Goal: Ask a question: Seek information or help from site administrators or community

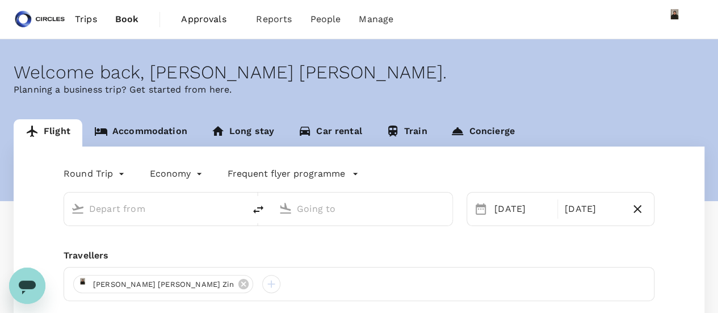
type input "business"
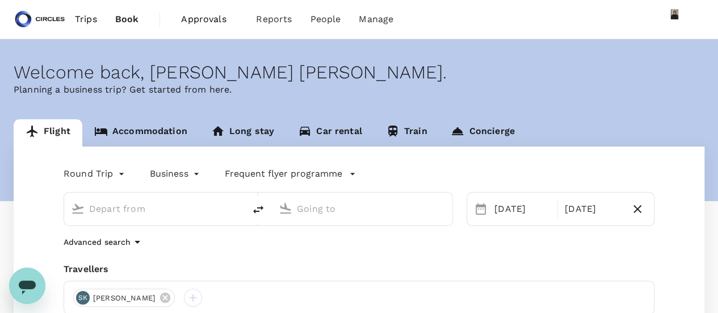
type input "Singapore Changi (SIN)"
type input "[PERSON_NAME] Intl (CMN)"
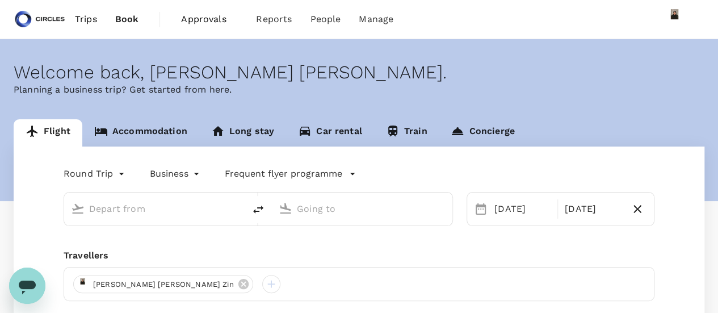
type input "Singapore Changi (SIN)"
type input "[PERSON_NAME] Intl (CMN)"
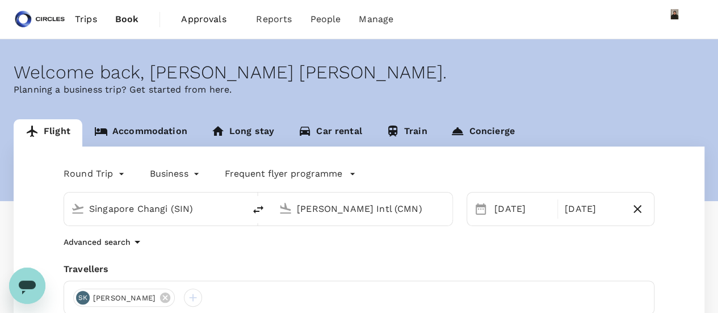
click at [33, 279] on icon "Open messaging window" at bounding box center [27, 285] width 20 height 20
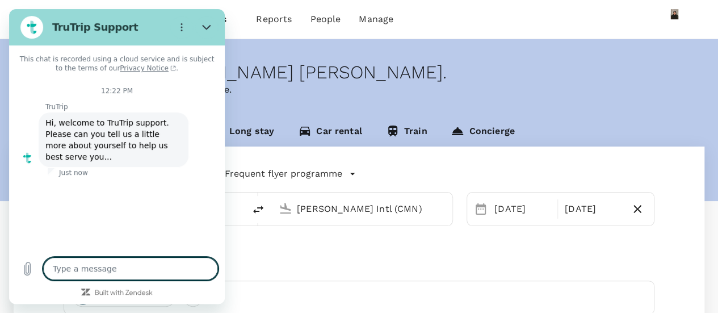
type textarea "x"
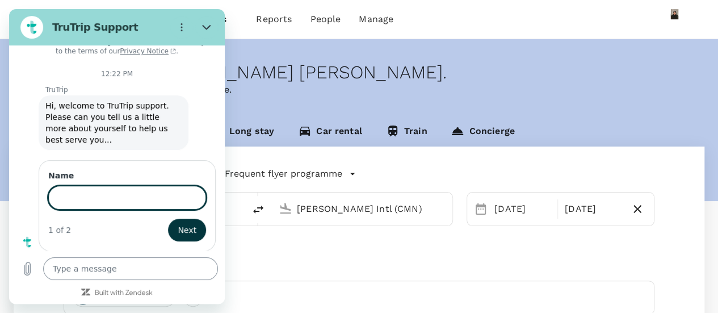
scroll to position [16, 0]
type input "Zizi"
click at [178, 228] on span "Next" at bounding box center [187, 230] width 19 height 14
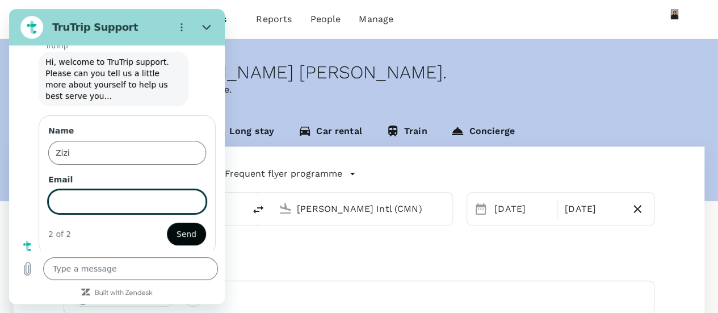
scroll to position [65, 0]
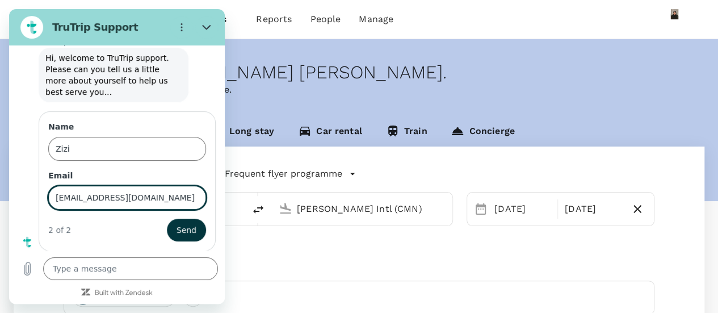
type input "[EMAIL_ADDRESS][DOMAIN_NAME]"
click at [167, 218] on button "Send" at bounding box center [186, 229] width 39 height 23
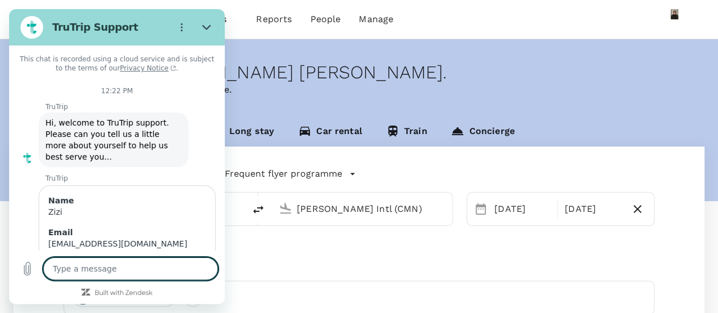
scroll to position [33, 0]
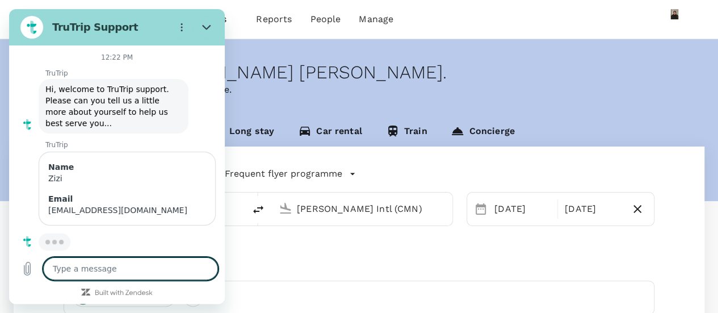
type textarea "x"
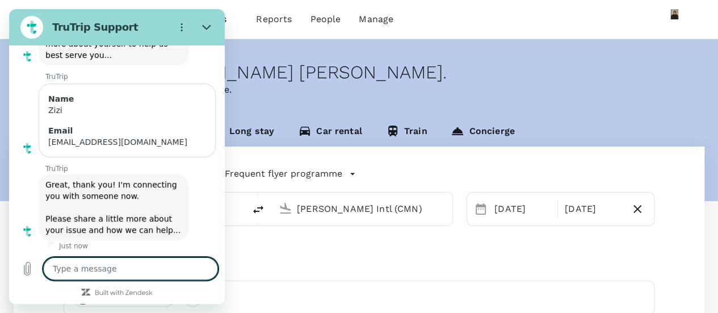
scroll to position [104, 0]
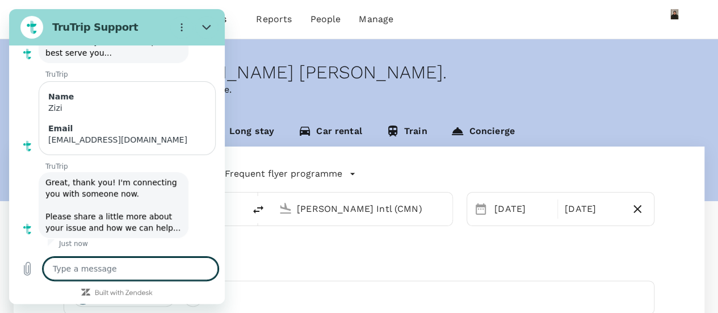
click at [118, 272] on textarea at bounding box center [130, 268] width 175 height 23
type textarea "H"
type textarea "x"
type textarea "Hi"
type textarea "x"
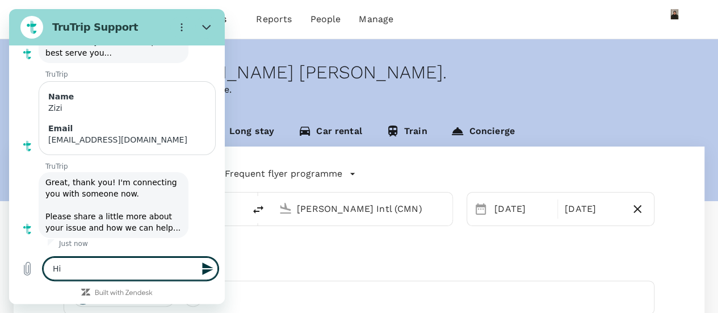
type textarea "Hi"
type textarea "x"
type textarea "Hi ,"
type textarea "x"
type textarea "Hi ,"
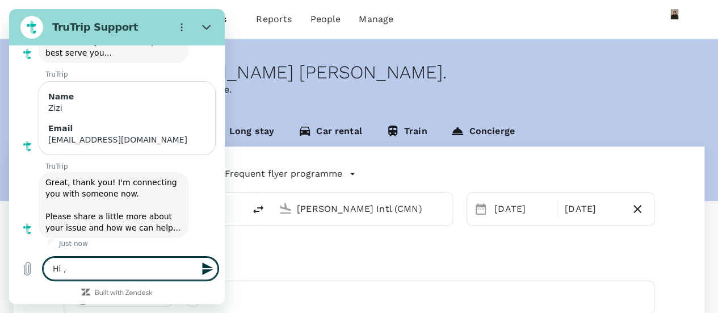
type textarea "x"
type textarea "Hi , i"
type textarea "x"
type textarea "Hi , is"
type textarea "x"
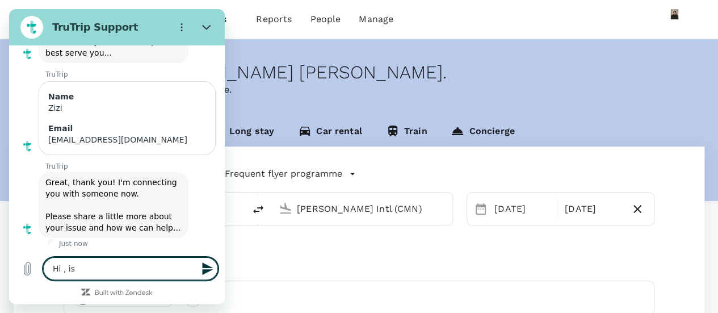
type textarea "Hi , is"
type textarea "x"
type textarea "Hi , is i"
type textarea "x"
type textarea "Hi , is it"
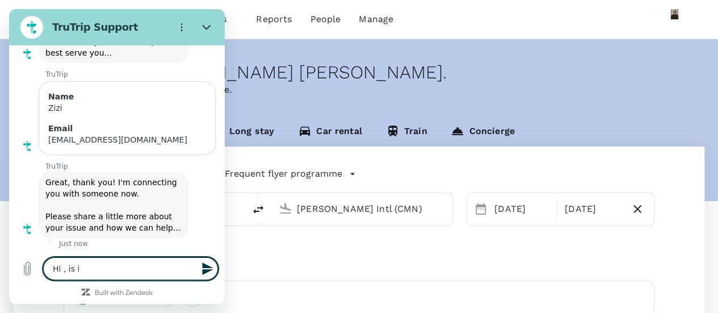
type textarea "x"
type textarea "Hi , is it"
type textarea "x"
type textarea "Hi , is it p"
type textarea "x"
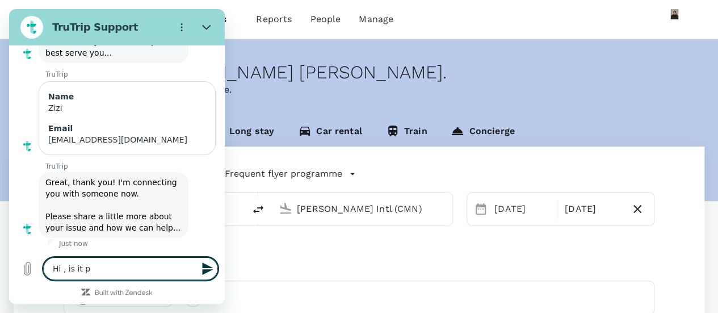
type textarea "Hi , is it po"
type textarea "x"
type textarea "Hi , is it pos"
type textarea "x"
type textarea "Hi , is it poss"
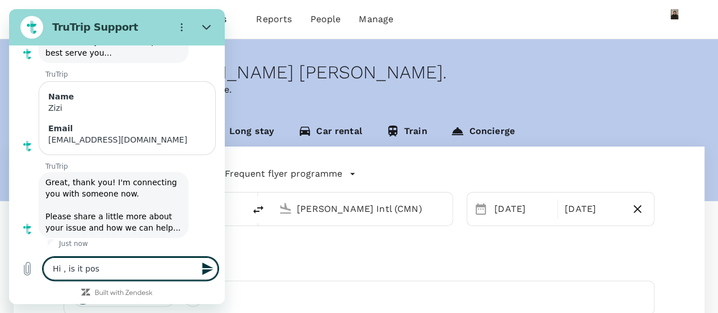
type textarea "x"
type textarea "Hi , is it possi"
type textarea "x"
type textarea "Hi , is it possib"
type textarea "x"
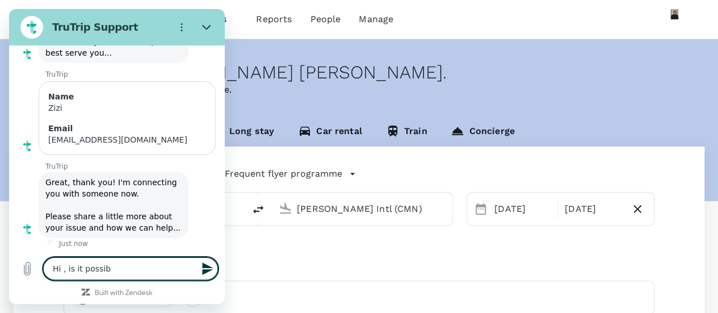
type textarea "Hi , is it possibl"
type textarea "x"
type textarea "Hi , is it possible"
type textarea "x"
type textarea "Hi , is it possible"
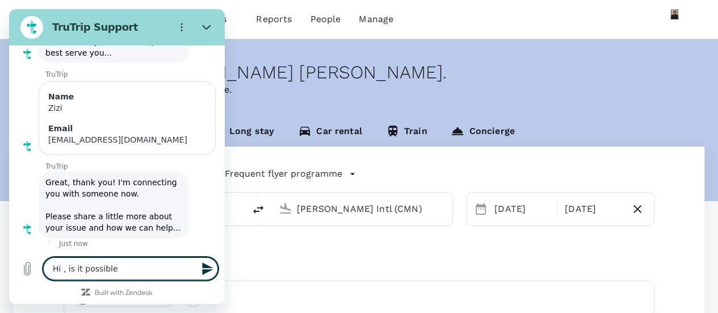
type textarea "x"
type textarea "Hi , is it possible t"
type textarea "x"
type textarea "Hi , is it possible to"
type textarea "x"
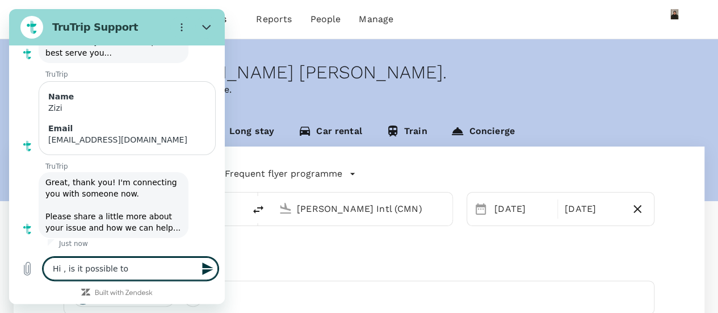
type textarea "Hi , is it possible to"
type textarea "x"
type textarea "Hi , is it possible to h"
type textarea "x"
type textarea "Hi , is it possible to ha"
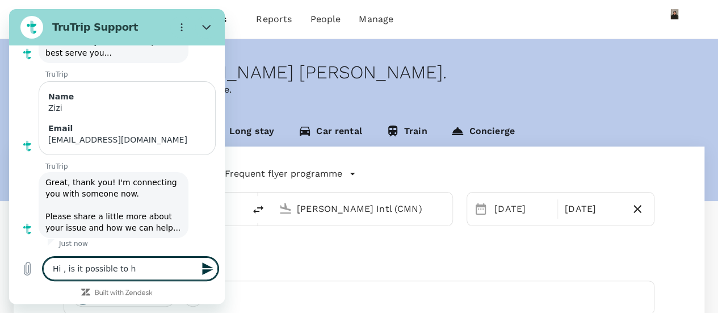
type textarea "x"
type textarea "Hi , is it possible to hav"
type textarea "x"
type textarea "Hi , is it possible to have"
type textarea "x"
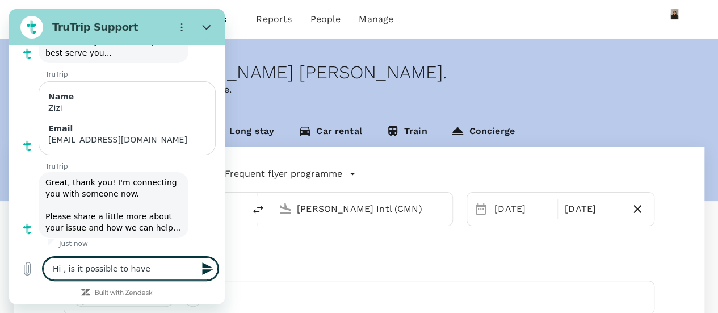
type textarea "Hi , is it possible to have"
type textarea "x"
type textarea "Hi , is it possible to have a"
type textarea "x"
type textarea "Hi , is it possible to have a"
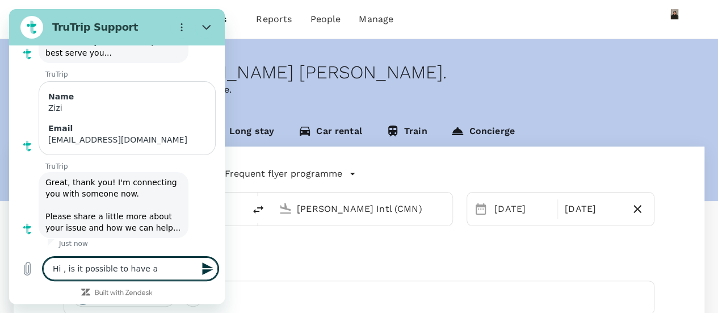
type textarea "x"
type textarea "Hi , is it possible to have a d"
type textarea "x"
type textarea "Hi , is it possible to have a du"
type textarea "x"
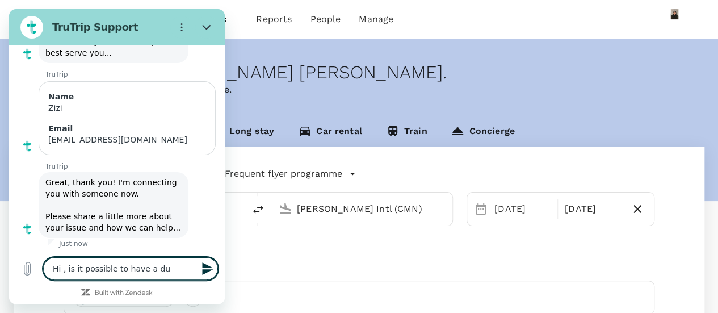
type textarea "Hi , is it possible to have a dum"
type textarea "x"
type textarea "Hi , is it possible to have a [PERSON_NAME]"
type textarea "x"
type textarea "Hi , is it possible to have a dummy"
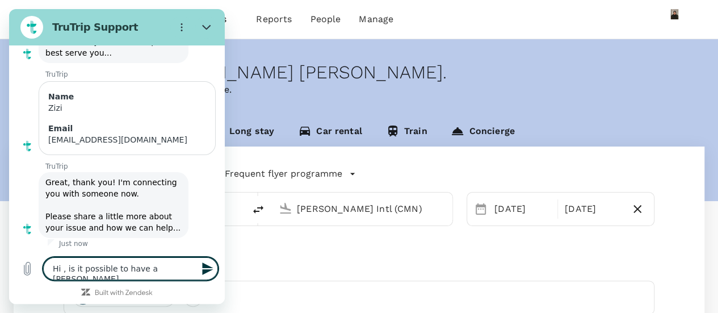
type textarea "x"
type textarea "Hi , is it possible to have a dummy"
type textarea "x"
type textarea "Hi , is it possible to have a dummy i"
type textarea "x"
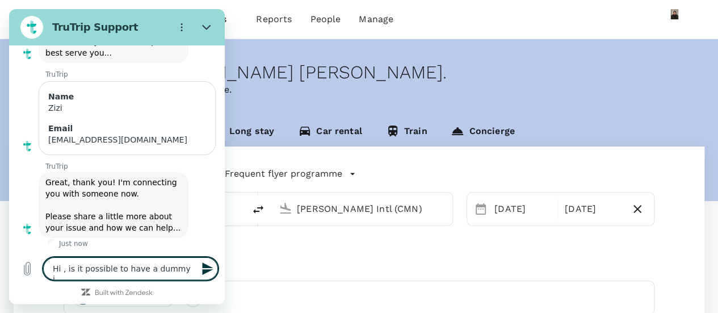
type textarea "Hi , is it possible to have a dummy it"
type textarea "x"
type textarea "Hi , is it possible to have a dummy iti"
type textarea "x"
type textarea "Hi , is it possible to have a dummy itin"
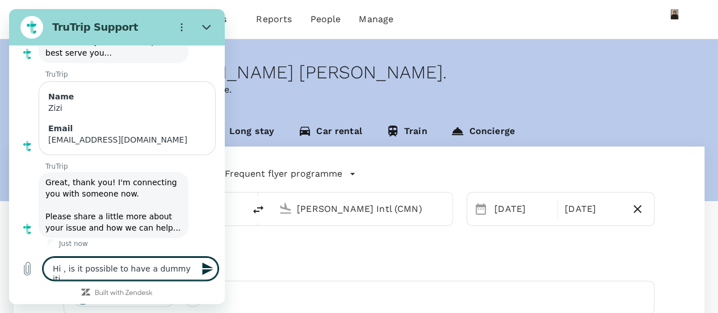
type textarea "x"
type textarea "Hi , is it possible to have a dummy itine"
type textarea "x"
type textarea "Hi , is it possible to have a dummy itinea"
type textarea "x"
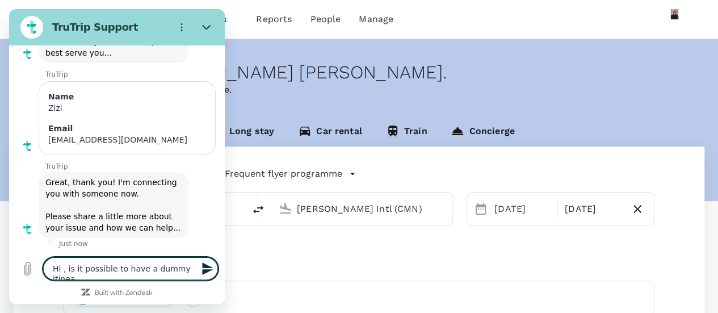
type textarea "Hi , is it possible to have a dummy itinear"
type textarea "x"
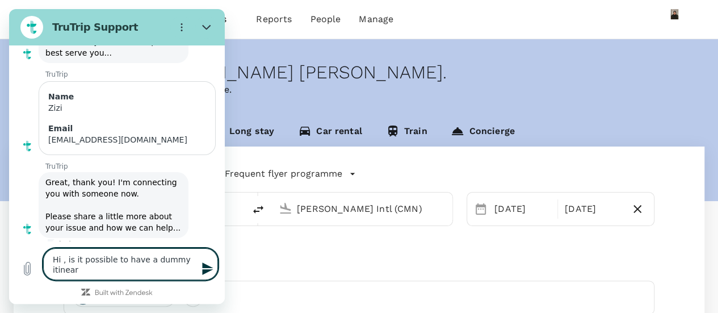
type textarea "Hi , is it possible to have a dummy itineary"
type textarea "x"
type textarea "Hi , is it possible to have a dummy itineary"
type textarea "x"
type textarea "Hi , is it possible to have a dummy itineary f"
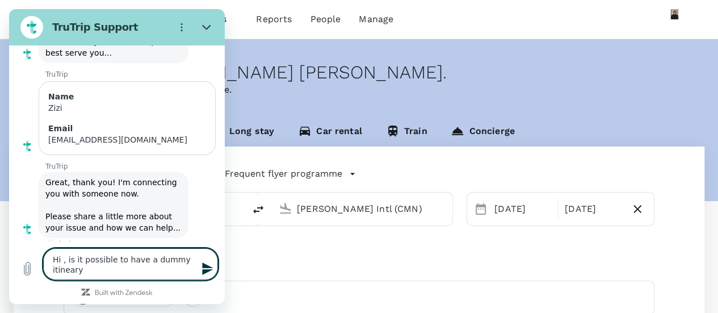
type textarea "x"
type textarea "Hi , is it possible to have a dummy itineary fo"
type textarea "x"
type textarea "Hi , is it possible to have a dummy itineary for"
type textarea "x"
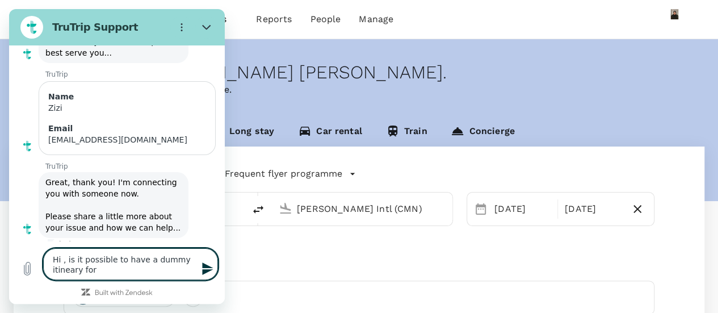
type textarea "Hi , is it possible to have a dummy itineary for"
type textarea "x"
type textarea "Hi , is it possible to have a dummy itineary for v"
type textarea "x"
type textarea "Hi , is it possible to have a dummy itineary for vi"
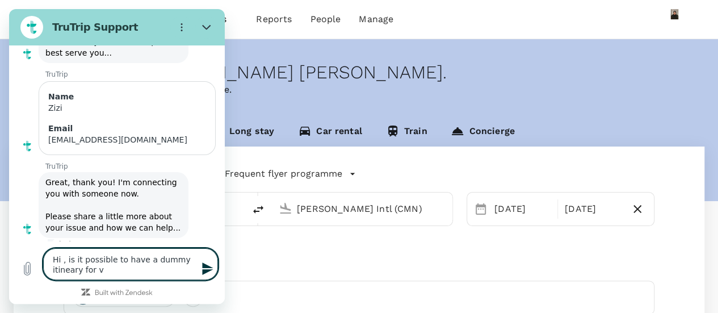
type textarea "x"
type textarea "Hi , is it possible to have a dummy itineary for vis"
type textarea "x"
type textarea "Hi , is it possible to have a dummy itineary for visa"
type textarea "x"
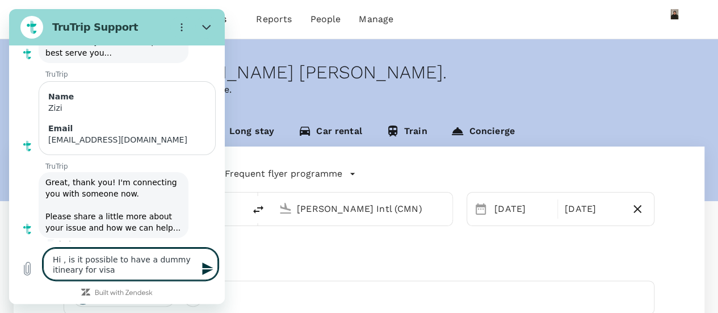
type textarea "Hi , is it possible to have a dummy itineary for visa"
type textarea "x"
type textarea "Hi , is it possible to have a dummy itineary for visa a"
type textarea "x"
type textarea "Hi , is it possible to have a dummy itineary for visa ap"
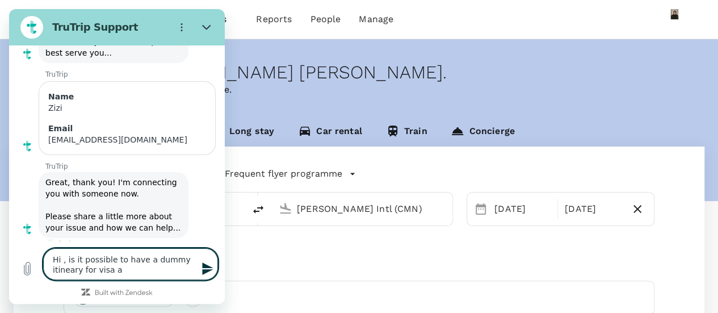
type textarea "x"
type textarea "Hi , is it possible to have a dummy itineary for visa app"
type textarea "x"
type textarea "Hi , is it possible to have a dummy itineary for visa appl"
type textarea "x"
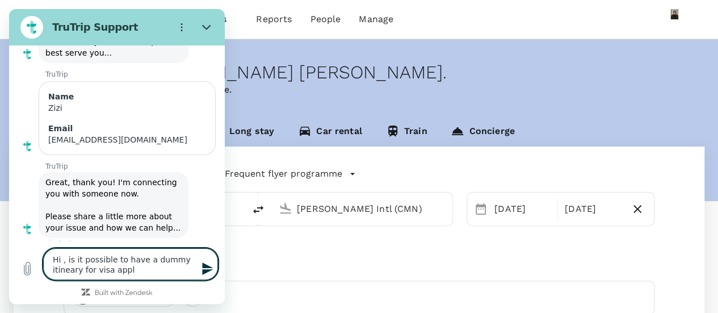
type textarea "Hi , is it possible to have a dummy itineary for visa applc"
type textarea "x"
type textarea "Hi , is it possible to have a dummy itineary for visa applci"
type textarea "x"
type textarea "Hi , is it possible to have a dummy itineary for visa applcia"
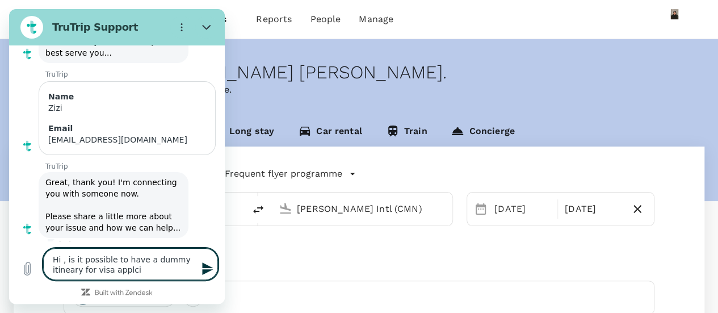
type textarea "x"
type textarea "Hi , is it possible to have a dummy itineary for visa applciat"
type textarea "x"
type textarea "Hi , is it possible to have a dummy itineary for visa applciati"
type textarea "x"
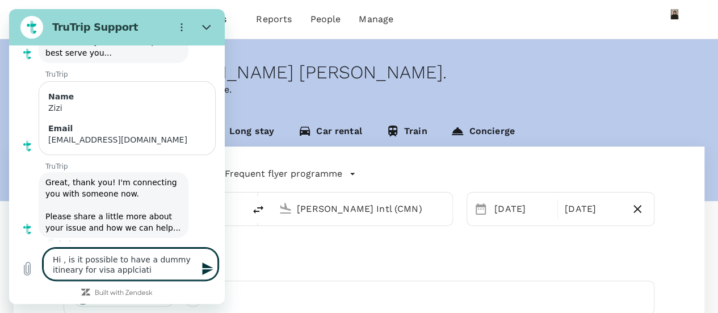
type textarea "Hi , is it possible to have a dummy itineary for visa applciatio"
type textarea "x"
type textarea "Hi , is it possible to have a dummy itineary for visa applciation"
type textarea "x"
type textarea "Hi , is it possible to have a dummy itineary for visa applciation"
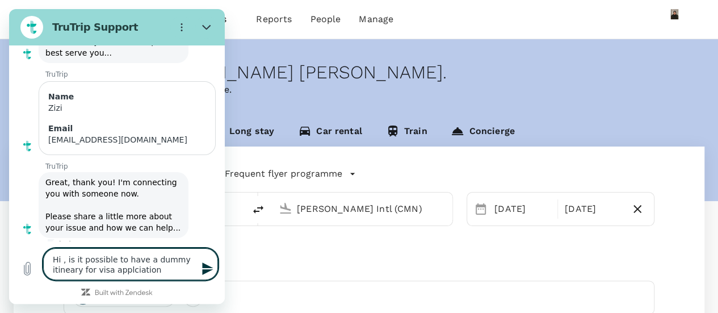
type textarea "x"
type textarea "Hi , is it possible to have a dummy itineary for visa applciation p"
type textarea "x"
type textarea "Hi , is it possible to have a dummy itineary for visa applciation pu"
type textarea "x"
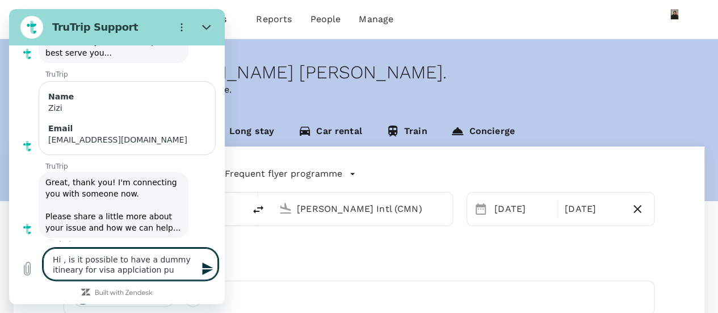
type textarea "Hi , is it possible to have a dummy itineary for visa applciation pur"
type textarea "x"
type textarea "Hi , is it possible to have a dummy itineary for visa applciation purp"
type textarea "x"
type textarea "Hi , is it possible to have a dummy itineary for visa applciation purpo"
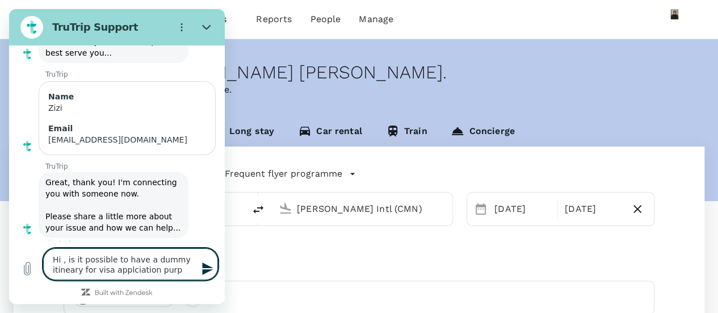
type textarea "x"
type textarea "Hi , is it possible to have a dummy itineary for visa applciation purpos"
type textarea "x"
type textarea "Hi , is it possible to have a dummy itineary for visa applciation purpose"
type textarea "x"
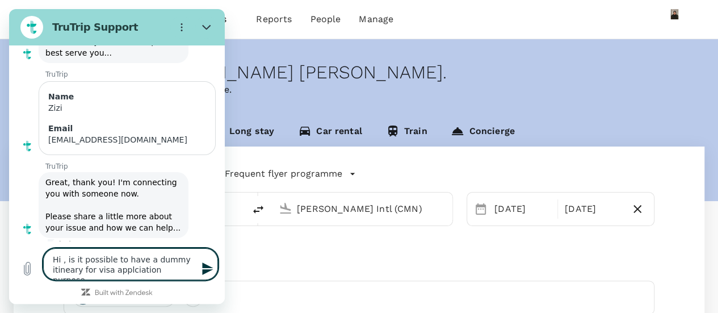
type textarea "Hi , is it possible to have a dummy itineary for visa application purpose"
type textarea "x"
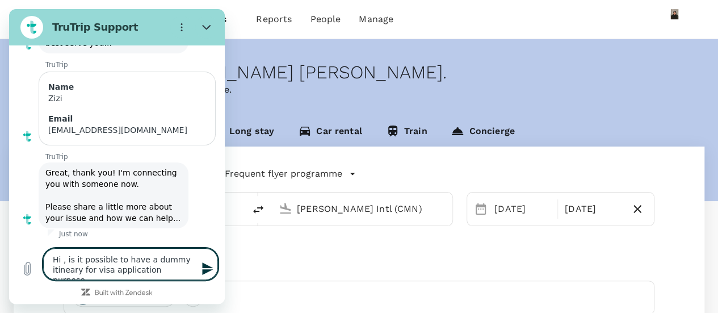
click at [192, 269] on textarea "Hi , is it possible to have a dummy itineary for visa application purpose" at bounding box center [130, 264] width 175 height 32
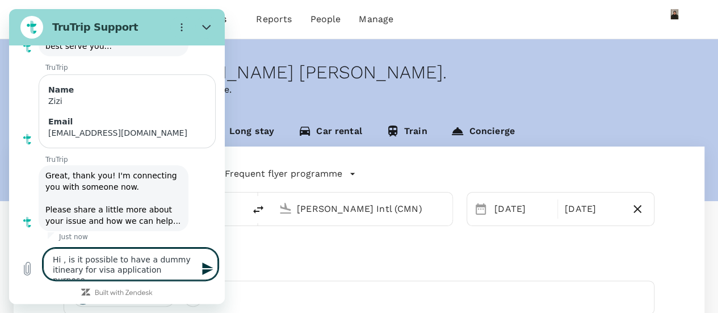
type textarea "Hi , is it possible to have a dummy itineary for visa application purpose?"
type textarea "x"
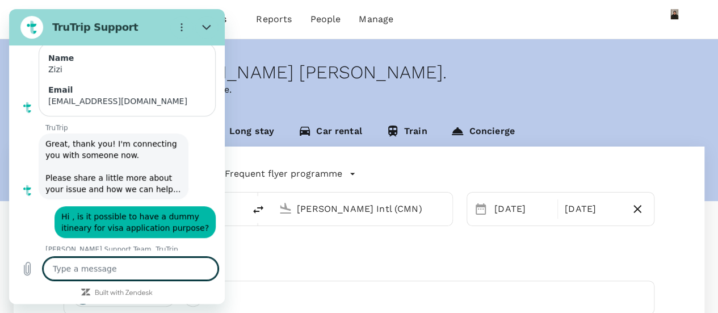
scroll to position [186, 0]
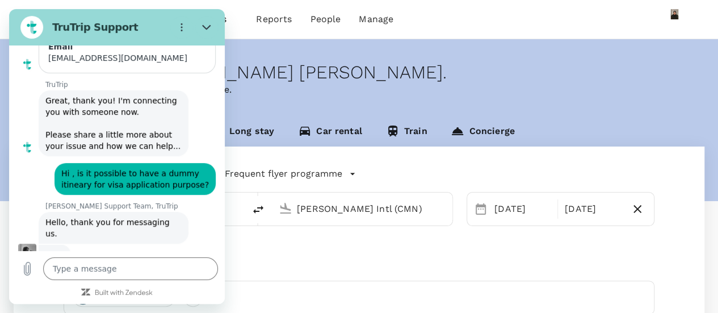
drag, startPoint x: 68, startPoint y: 259, endPoint x: 302, endPoint y: 259, distance: 233.8
click at [302, 259] on div "Round Trip roundtrip Business business Frequent flyer programme Singapore Chang…" at bounding box center [359, 306] width 690 height 321
type textarea "x"
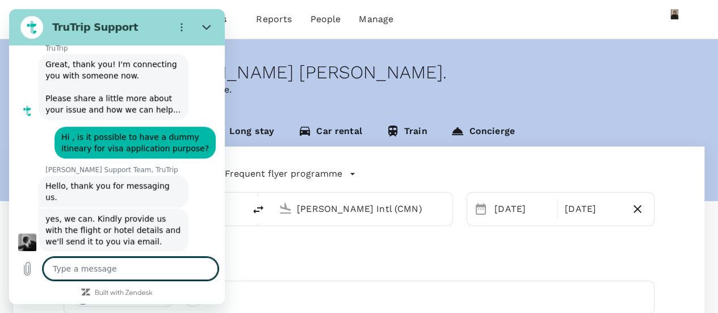
scroll to position [224, 0]
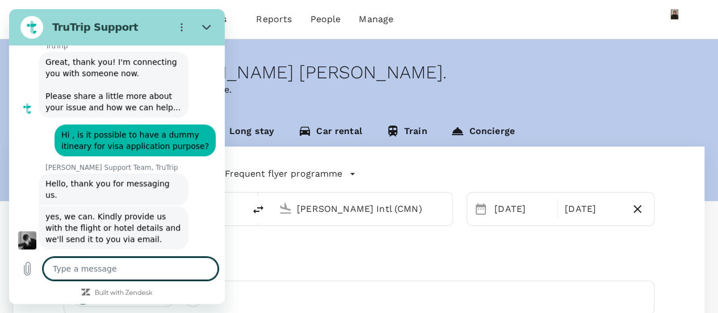
paste textarea "[PERSON_NAME] needs a dummy itinerary for SIN - [GEOGRAPHIC_DATA] - SIN, dates …"
type textarea "[PERSON_NAME] needs a dummy itinerary for SIN - [GEOGRAPHIC_DATA] - SIN, dates …"
type textarea "x"
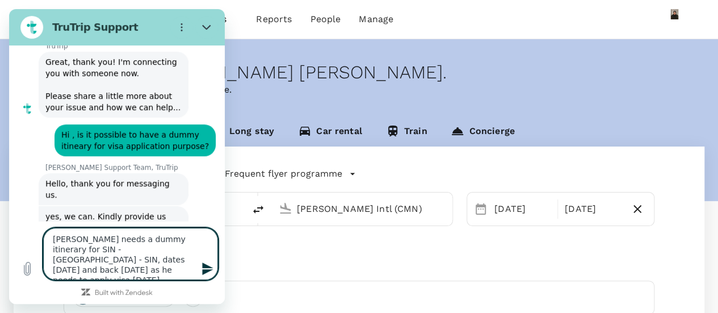
click at [82, 237] on textarea "[PERSON_NAME] needs a dummy itinerary for SIN - [GEOGRAPHIC_DATA] - SIN, dates …" at bounding box center [130, 254] width 175 height 52
type textarea "[PERSON_NAME] needs a dummy itinerary for SIN - [GEOGRAPHIC_DATA] - SIN, dates …"
type textarea "x"
type textarea "TrSaurabh needs a dummy itinerary for SIN - [GEOGRAPHIC_DATA] - SIN, dates [DAT…"
type textarea "x"
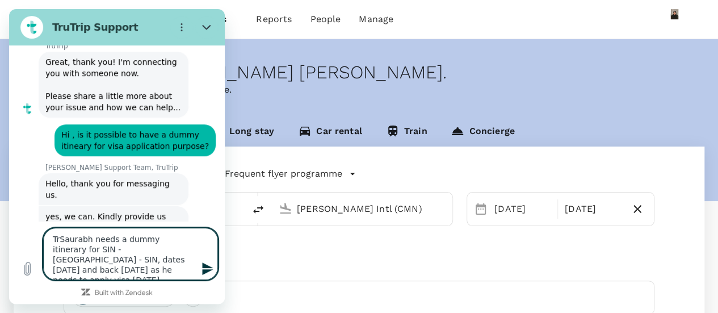
type textarea "TraSaurabh needs a dummy itinerary for SIN - [GEOGRAPHIC_DATA] - SIN, dates [DA…"
type textarea "x"
type textarea "TravSaurabh needs a dummy itinerary for SIN - [GEOGRAPHIC_DATA] - SIN, dates [D…"
type textarea "x"
type textarea "TraveSaurabh needs a dummy itinerary for SIN - [GEOGRAPHIC_DATA] - SIN, dates […"
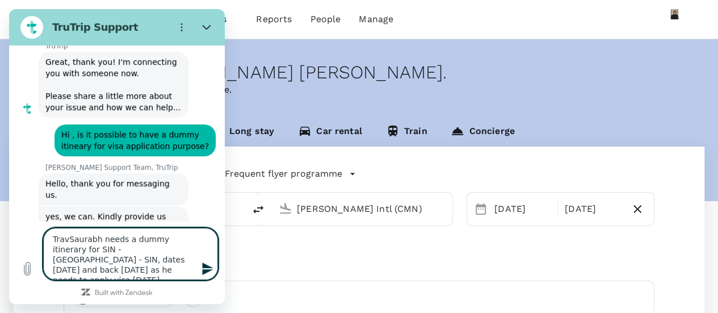
type textarea "x"
type textarea "TravelSaurabh needs a dummy itinerary for SIN - [GEOGRAPHIC_DATA] - SIN, dates …"
type textarea "x"
type textarea "TravellSaurabh needs a dummy itinerary for SIN - [GEOGRAPHIC_DATA] - SIN, dates…"
type textarea "x"
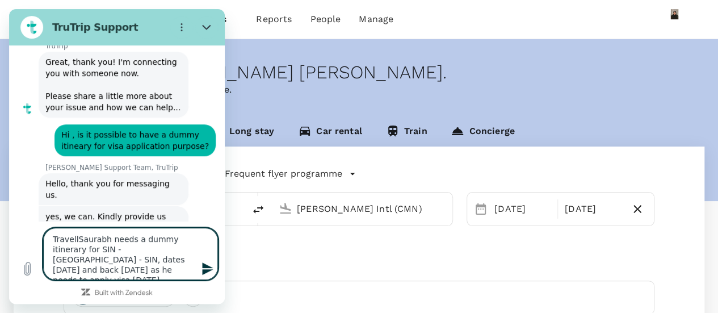
type textarea "TravelleSaurabh needs a dummy itinerary for SIN - [GEOGRAPHIC_DATA] - SIN, date…"
type textarea "x"
type textarea "TravellerSaurabh needs a dummy itinerary for SIN - [GEOGRAPHIC_DATA] - SIN, dat…"
type textarea "x"
type textarea "Traveller:[PERSON_NAME] needs a dummy itinerary for SIN - [GEOGRAPHIC_DATA] - S…"
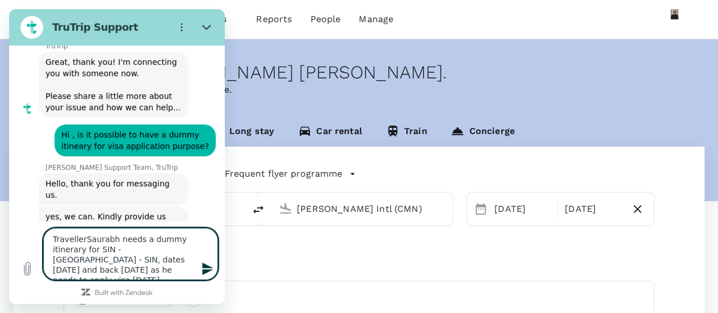
type textarea "x"
type textarea "Traveller: [PERSON_NAME] needs a dummy itinerary for SIN - [GEOGRAPHIC_DATA] - …"
type textarea "x"
click at [117, 238] on textarea "Traveller: [PERSON_NAME] needs a dummy itinerary for SIN - [GEOGRAPHIC_DATA] - …" at bounding box center [130, 254] width 175 height 52
type textarea "Traveller: Saurabh Oneeds a dummy itinerary for SIN - [GEOGRAPHIC_DATA] - SIN, …"
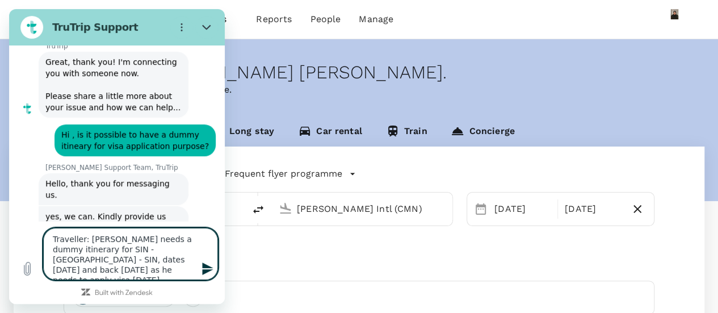
type textarea "x"
type textarea "Traveller: [PERSON_NAME] a dummy itinerary for SIN - [GEOGRAPHIC_DATA] - SIN, d…"
type textarea "x"
type textarea "Traveller: [PERSON_NAME] a dummy itinerary for SIN - [GEOGRAPHIC_DATA] - SIN, d…"
type textarea "x"
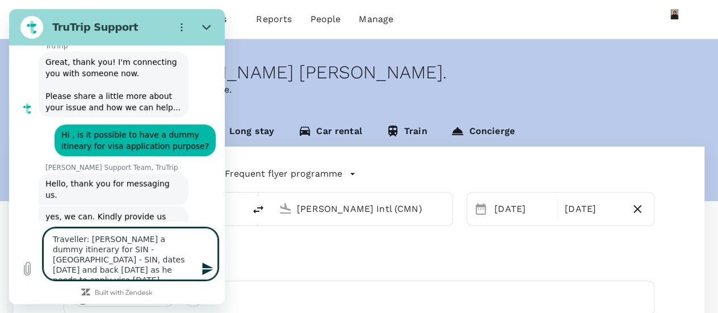
type textarea "Traveller: [PERSON_NAME] a dummy itinerary for SIN - [GEOGRAPHIC_DATA] - SIN, d…"
type textarea "x"
type textarea "Traveller: [PERSON_NAME] needs a dummy itinerary for SIN - [GEOGRAPHIC_DATA] - …"
type textarea "x"
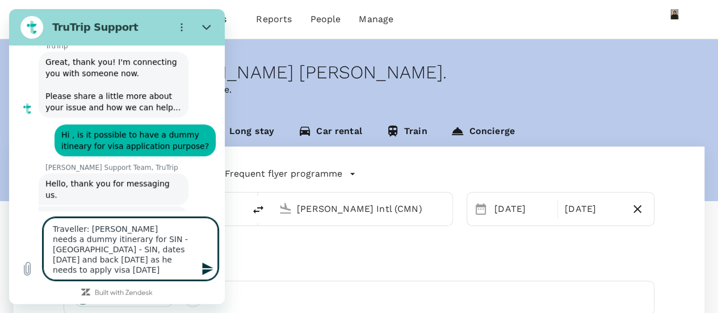
type textarea "Traveller: [PERSON_NAME] [PERSON_NAME] a dummy itinerary for SIN - [GEOGRAPHIC_…"
type textarea "x"
type textarea "Traveller: [PERSON_NAME] eds a dummy itinerary for SIN - [GEOGRAPHIC_DATA] - SI…"
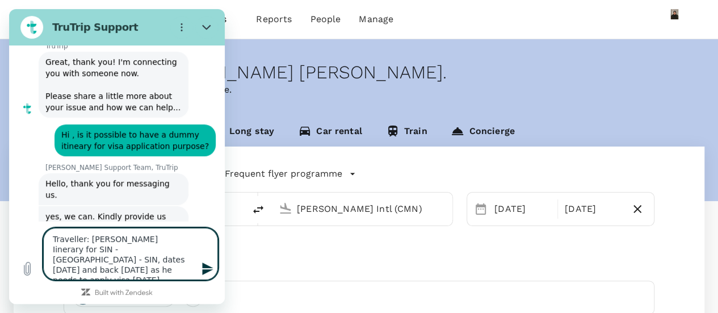
drag, startPoint x: 179, startPoint y: 261, endPoint x: 178, endPoint y: 271, distance: 9.7
click at [178, 271] on textarea "Traveller: [PERSON_NAME] Iinerary for SIN - [GEOGRAPHIC_DATA] - SIN, dates [DAT…" at bounding box center [130, 254] width 175 height 52
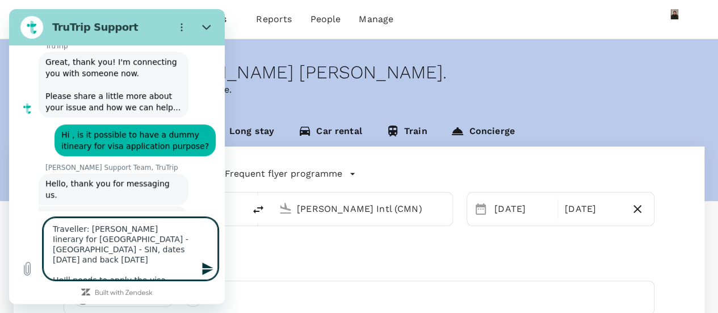
click at [56, 240] on textarea "Traveller: [PERSON_NAME] Iinerary for [GEOGRAPHIC_DATA] - [GEOGRAPHIC_DATA] - S…" at bounding box center [130, 248] width 175 height 62
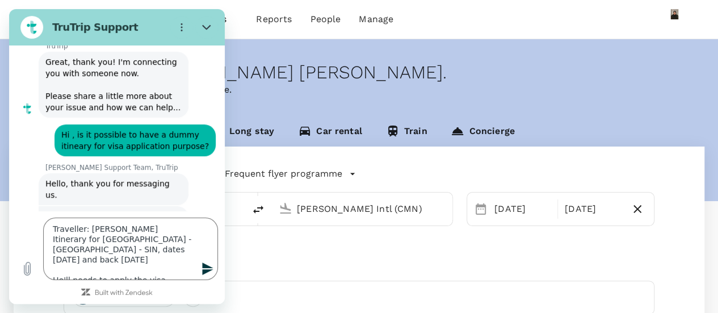
click at [209, 265] on icon "Send message" at bounding box center [208, 269] width 14 height 14
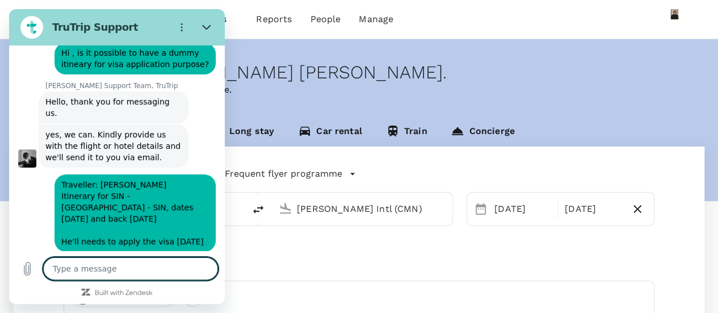
scroll to position [308, 0]
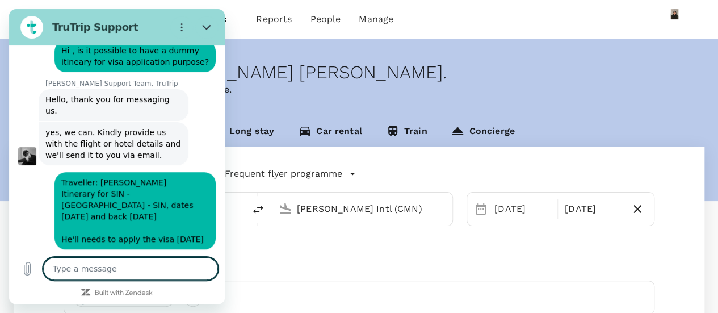
click at [180, 265] on textarea at bounding box center [130, 268] width 175 height 23
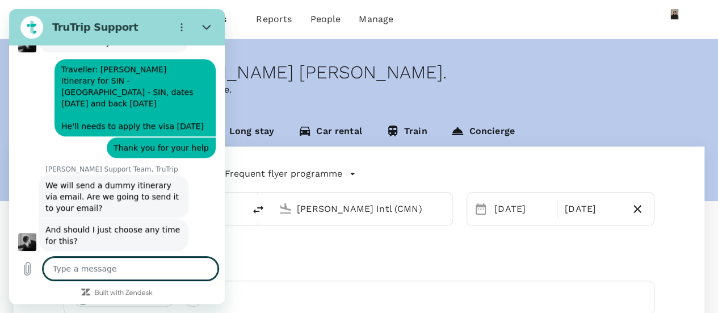
scroll to position [423, 0]
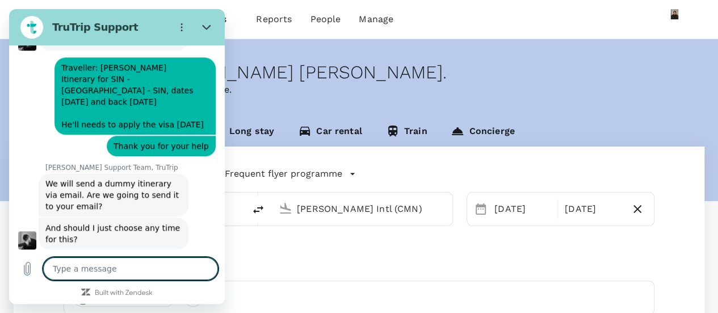
click at [112, 267] on textarea at bounding box center [130, 268] width 175 height 23
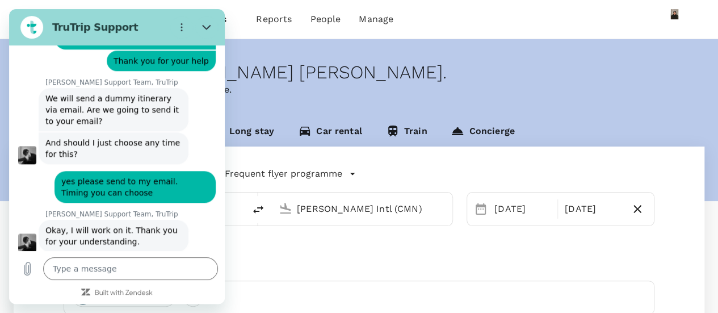
scroll to position [510, 0]
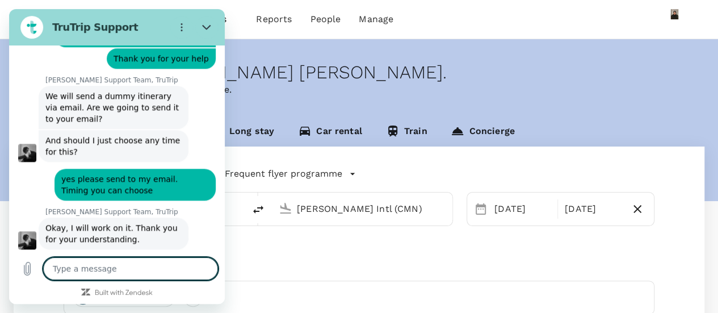
click at [148, 268] on textarea at bounding box center [130, 268] width 175 height 23
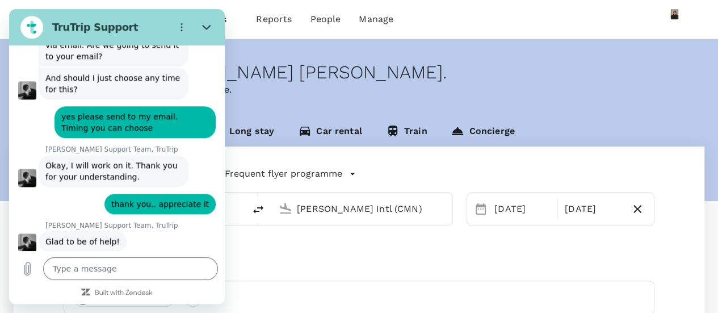
scroll to position [575, 0]
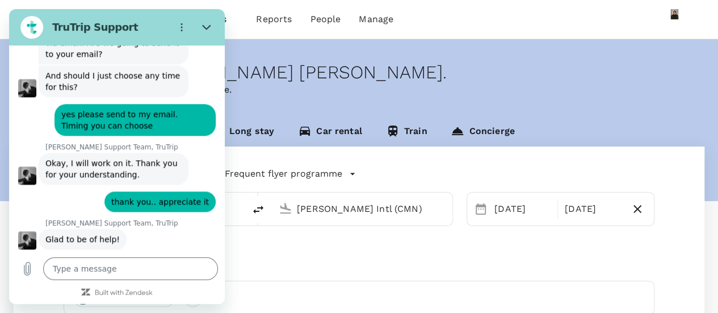
click at [95, 233] on span "Glad to be of help!" at bounding box center [82, 238] width 74 height 11
